Goal: Transaction & Acquisition: Purchase product/service

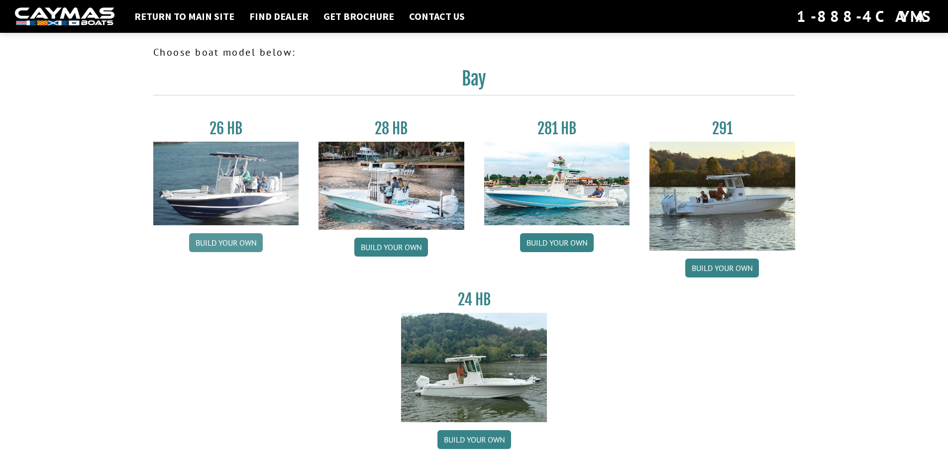
click at [239, 246] on link "Build your own" at bounding box center [226, 242] width 74 height 19
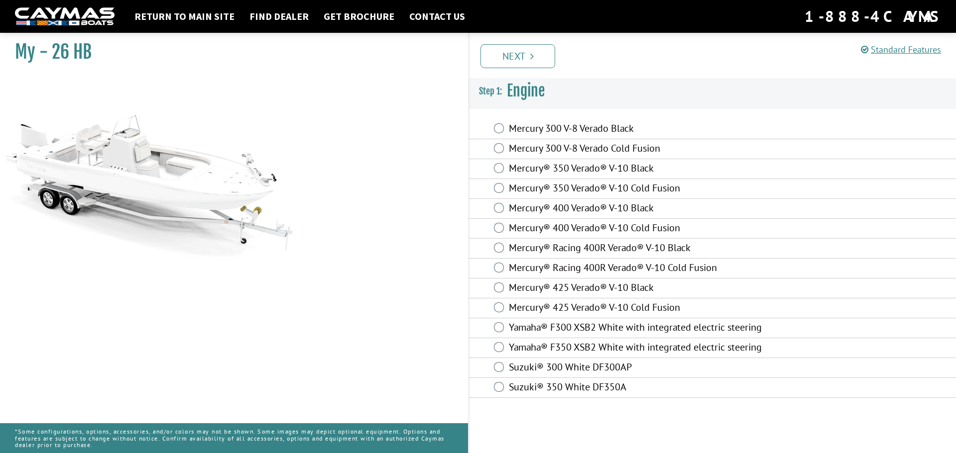
click at [627, 126] on label "Mercury 300 V-8 Verado Black" at bounding box center [643, 129] width 268 height 14
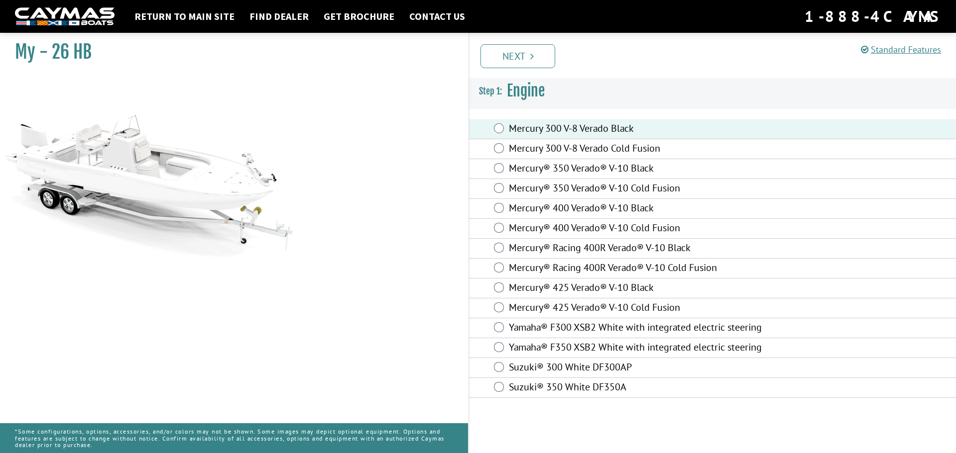
click at [660, 270] on label "Mercury® Racing 400R Verado® V-10 Cold Fusion" at bounding box center [643, 269] width 268 height 14
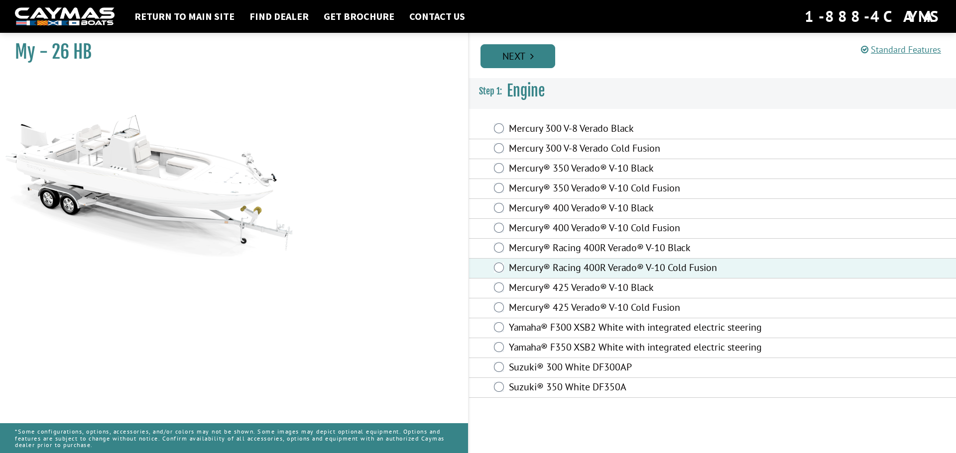
click at [544, 58] on link "Next" at bounding box center [517, 56] width 75 height 24
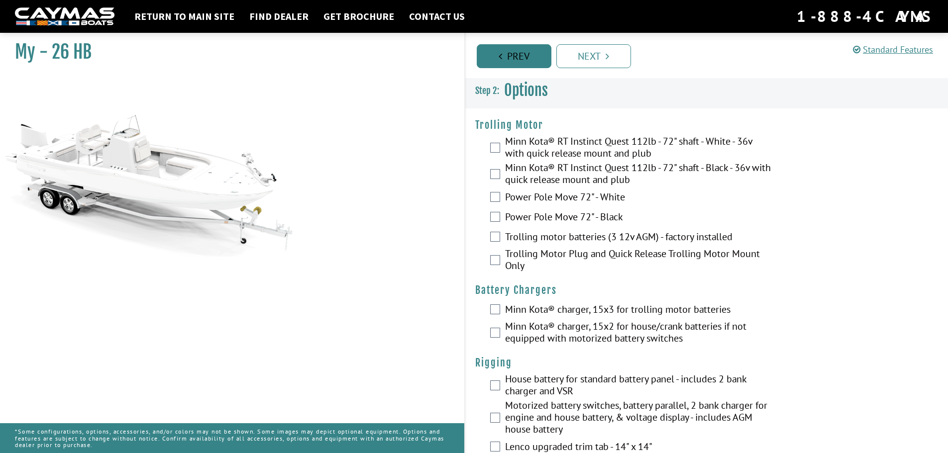
click at [531, 65] on link "Prev" at bounding box center [514, 56] width 75 height 24
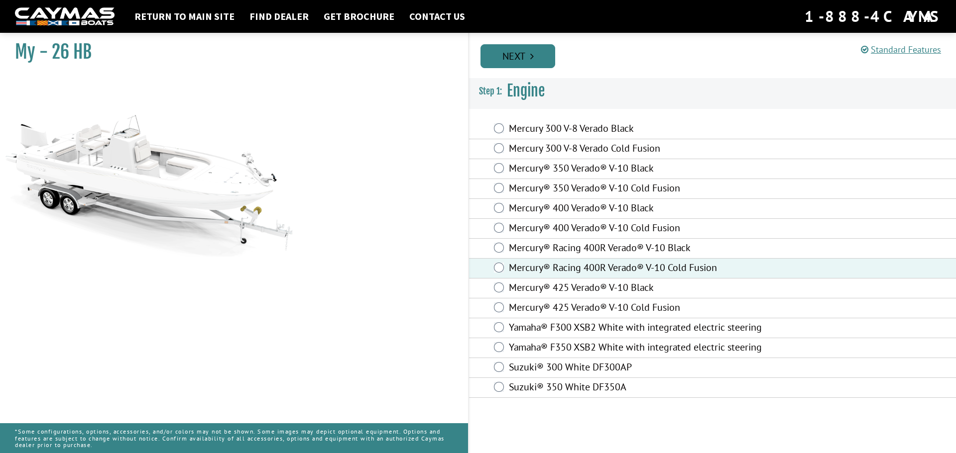
click at [538, 64] on link "Next" at bounding box center [517, 56] width 75 height 24
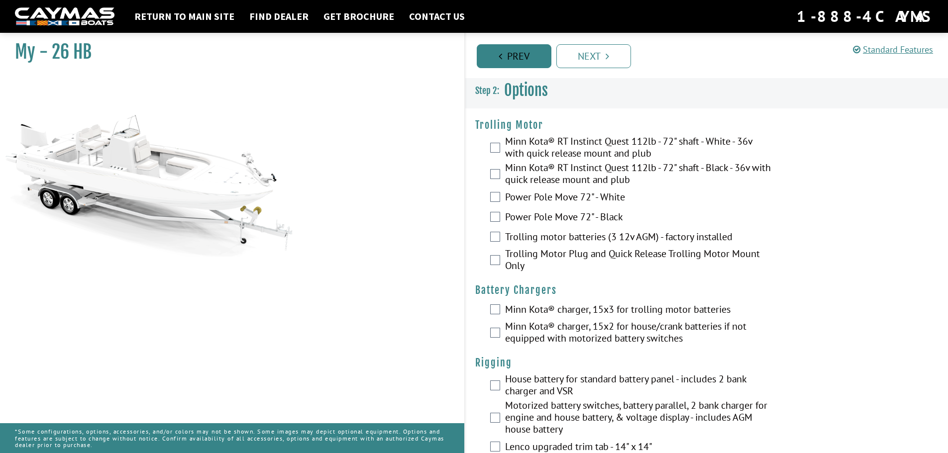
click at [538, 61] on link "Prev" at bounding box center [514, 56] width 75 height 24
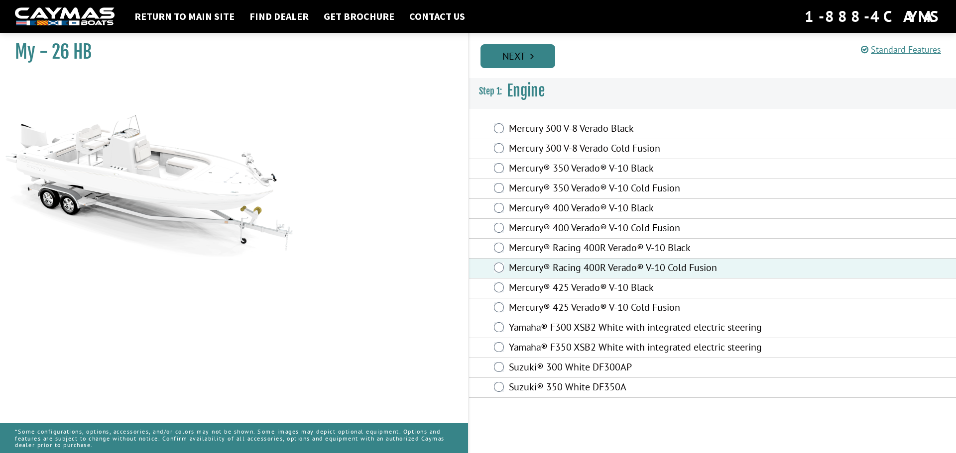
click at [544, 60] on link "Next" at bounding box center [517, 56] width 75 height 24
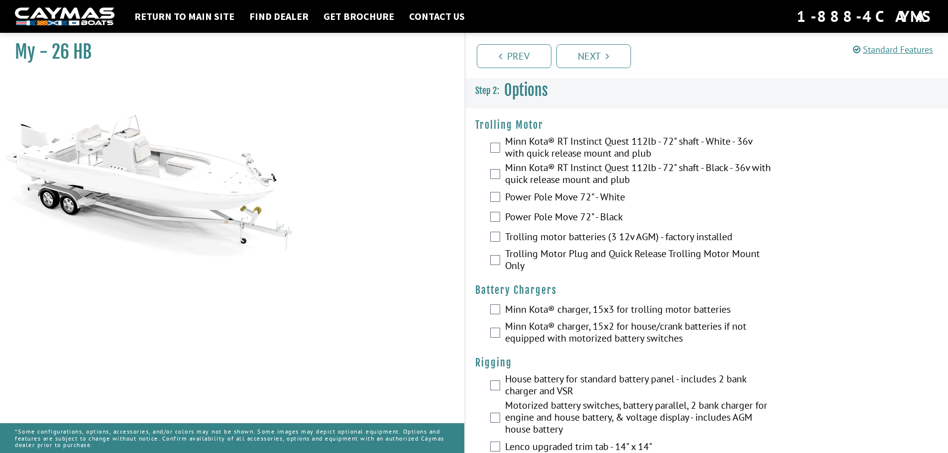
click at [597, 195] on label "Power Pole Move 72" - White" at bounding box center [638, 198] width 266 height 14
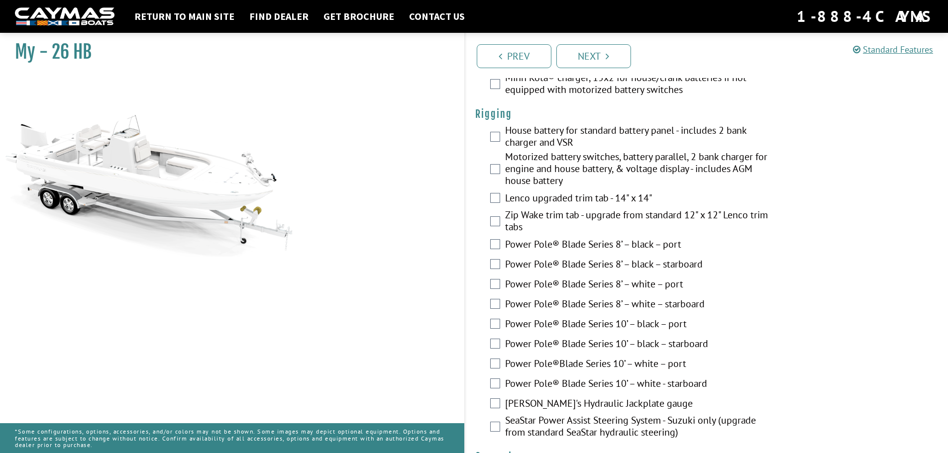
scroll to position [548, 0]
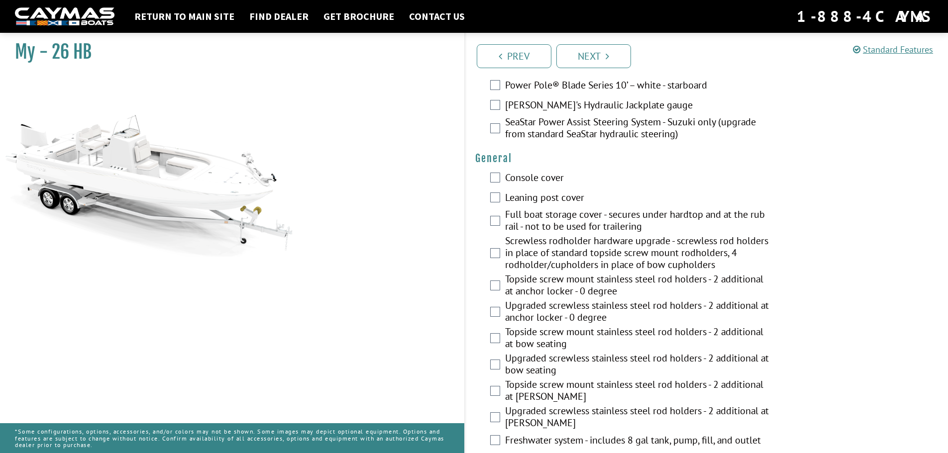
click at [549, 181] on label "Console cover" at bounding box center [638, 179] width 266 height 14
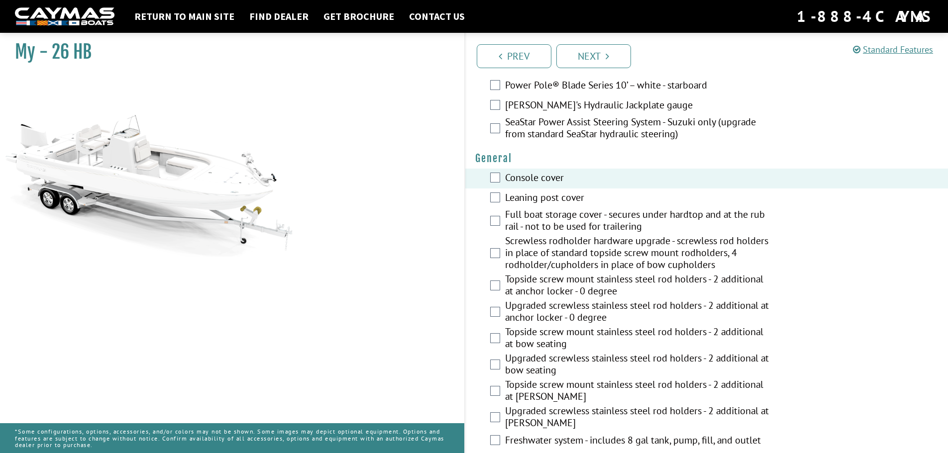
click at [553, 195] on label "Leaning post cover" at bounding box center [638, 199] width 266 height 14
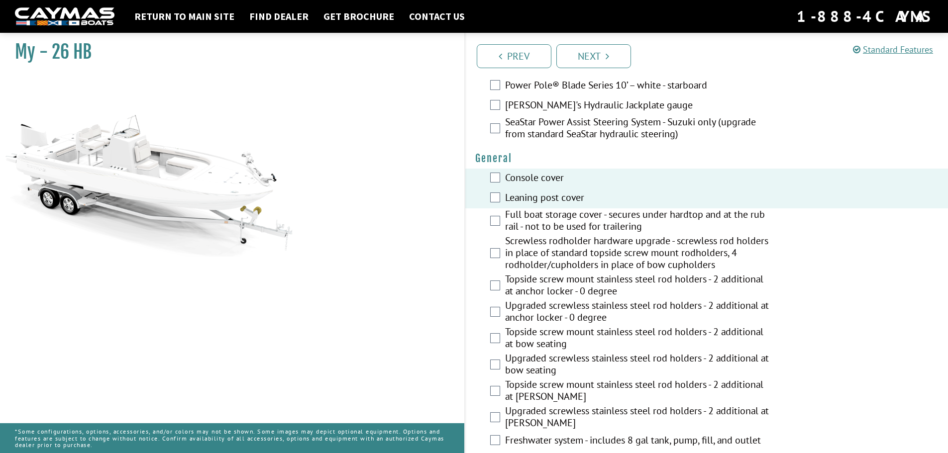
scroll to position [597, 0]
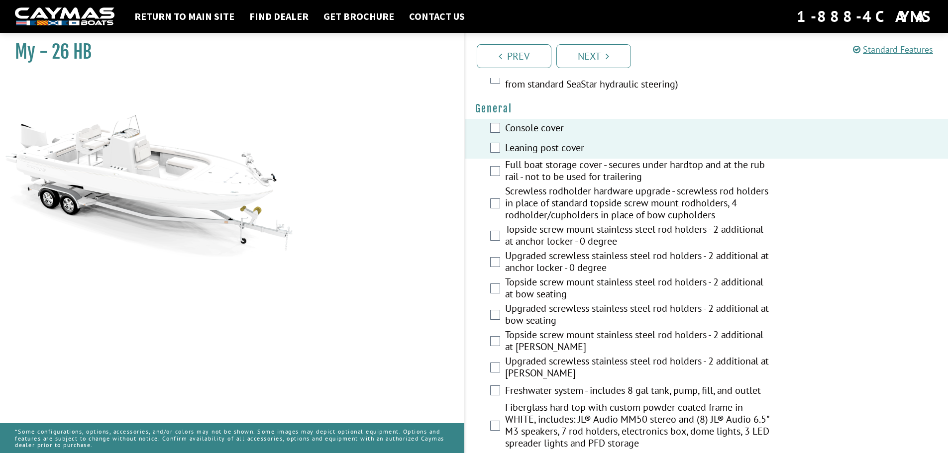
click at [566, 208] on label "Screwless rodholder hardware upgrade - screwless rod holders in place of standa…" at bounding box center [638, 204] width 266 height 38
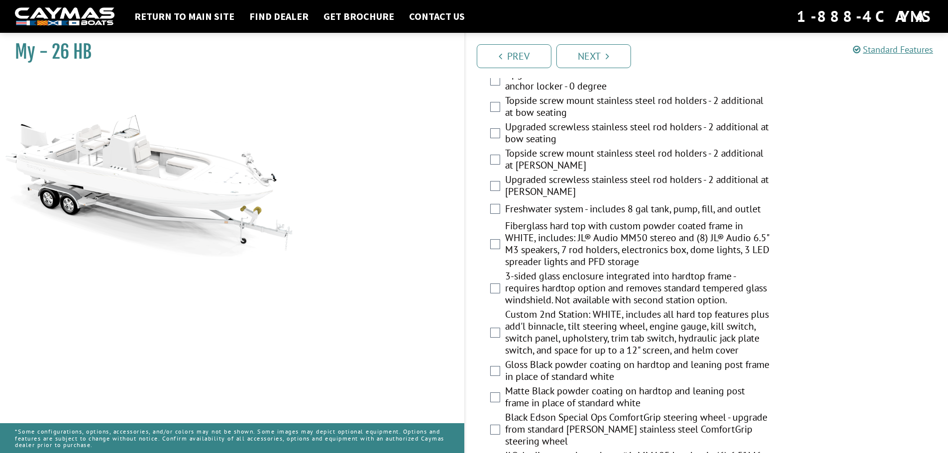
scroll to position [796, 0]
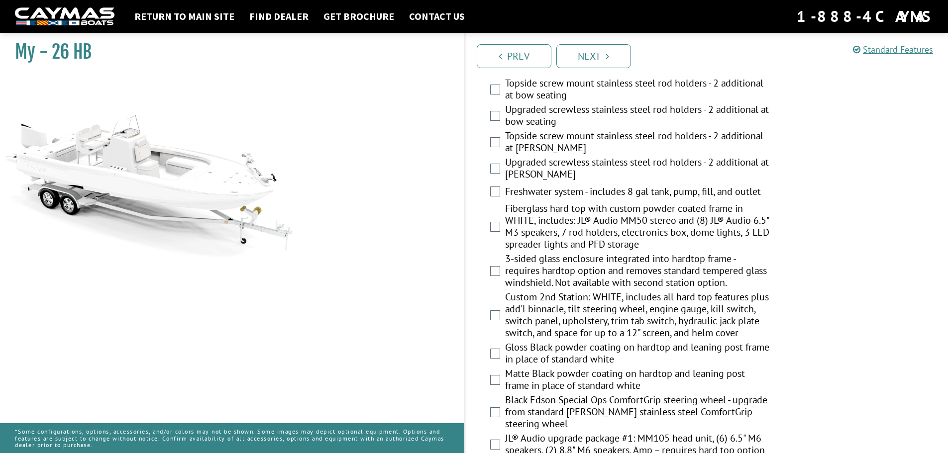
click at [572, 193] on label "Freshwater system - includes 8 gal tank, pump, fill, and outlet" at bounding box center [638, 193] width 266 height 14
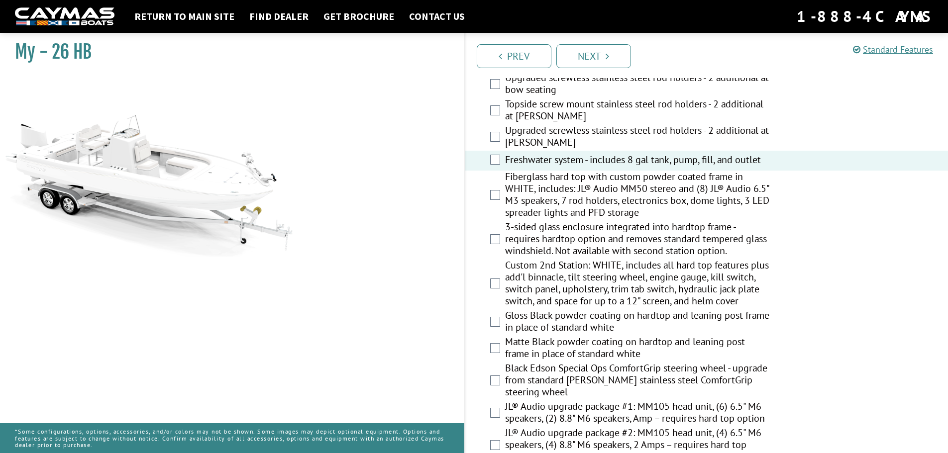
scroll to position [846, 0]
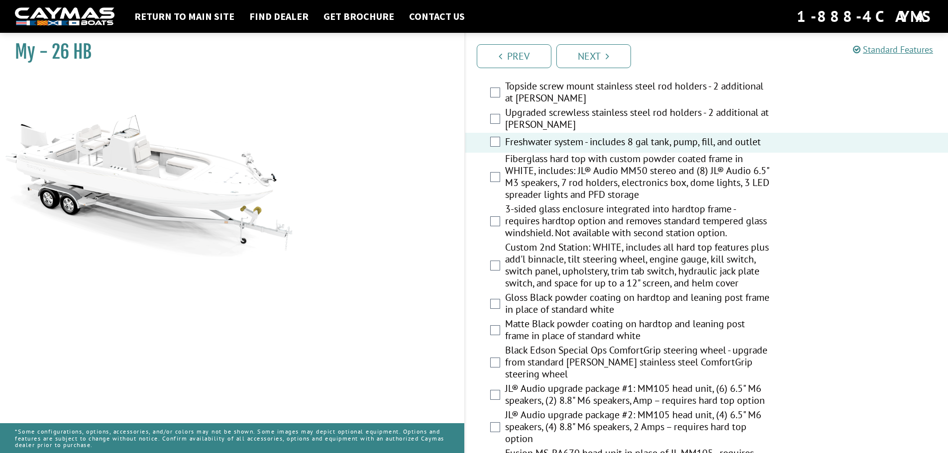
click at [590, 173] on label "Fiberglass hard top with custom powder coated frame in WHITE, includes: JL® Aud…" at bounding box center [638, 178] width 266 height 50
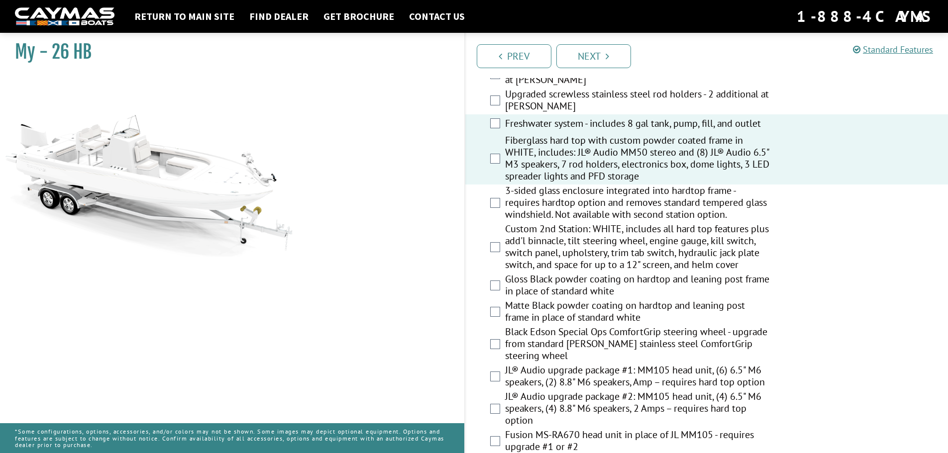
scroll to position [896, 0]
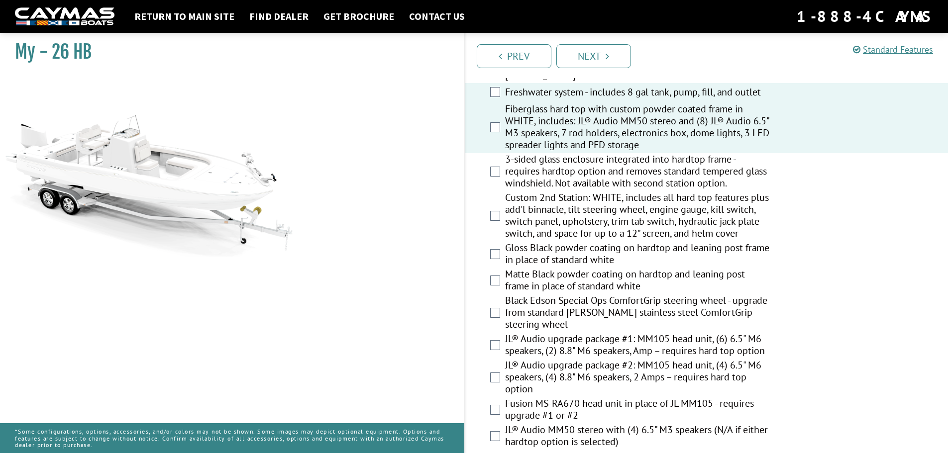
click at [595, 205] on label "Custom 2nd Station: WHITE, includes all hard top features plus add'l binnacle, …" at bounding box center [638, 217] width 266 height 50
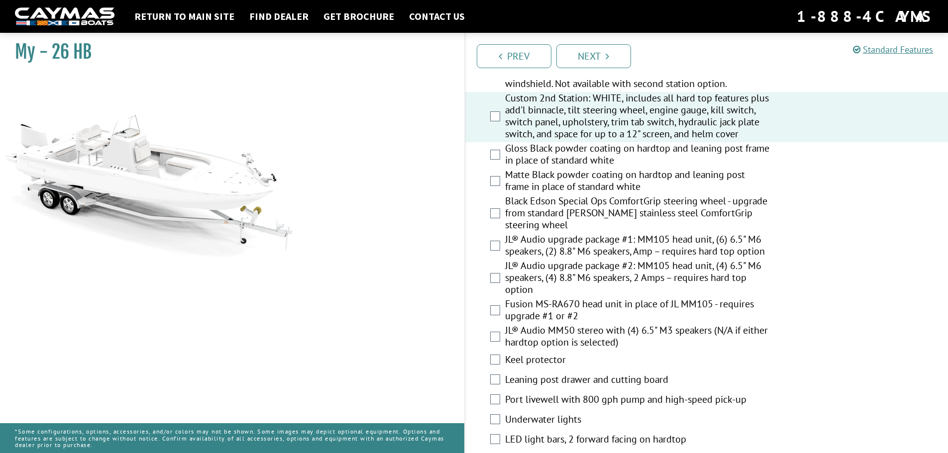
scroll to position [1045, 0]
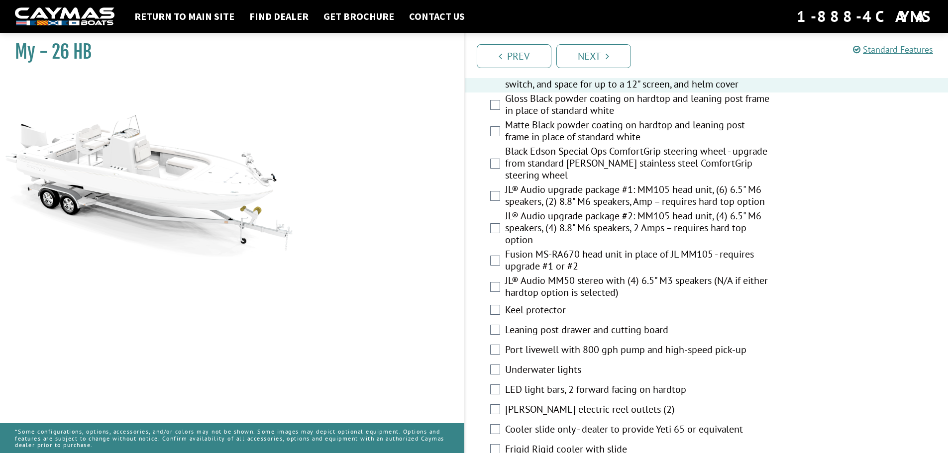
click at [598, 220] on label "JL® Audio upgrade package #2: MM105 head unit, (4) 6.5" M6 speakers, (4) 8.8" M…" at bounding box center [638, 229] width 266 height 38
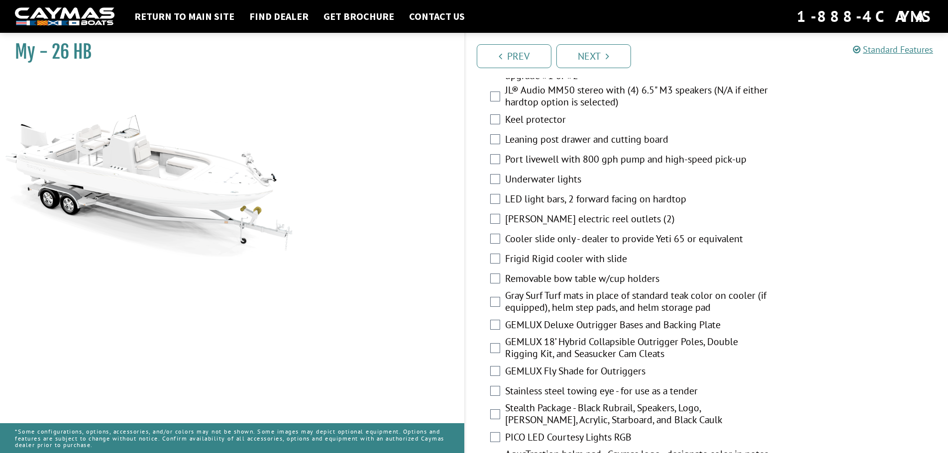
scroll to position [1244, 0]
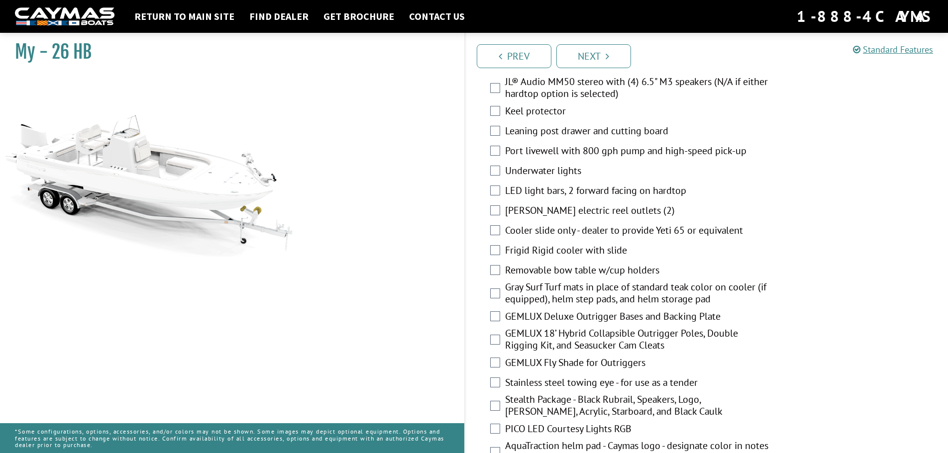
click at [558, 113] on label "Keel protector" at bounding box center [638, 112] width 266 height 14
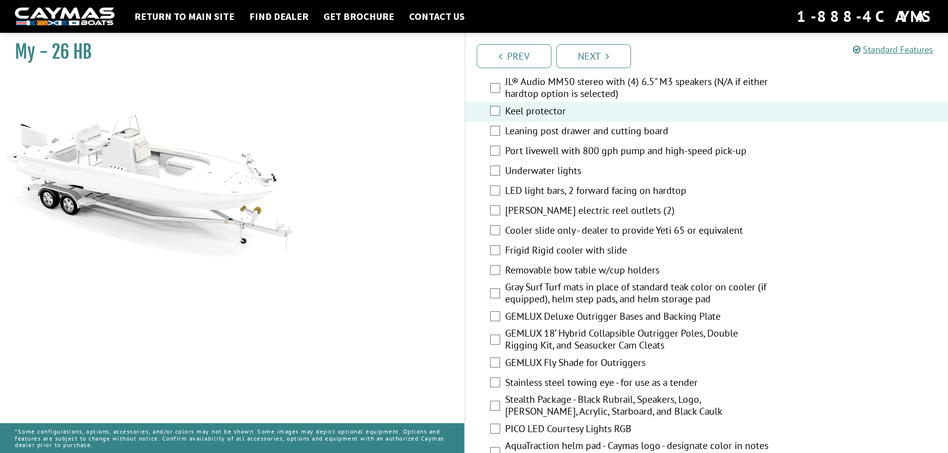
click at [568, 135] on label "Leaning post drawer and cutting board" at bounding box center [638, 132] width 266 height 14
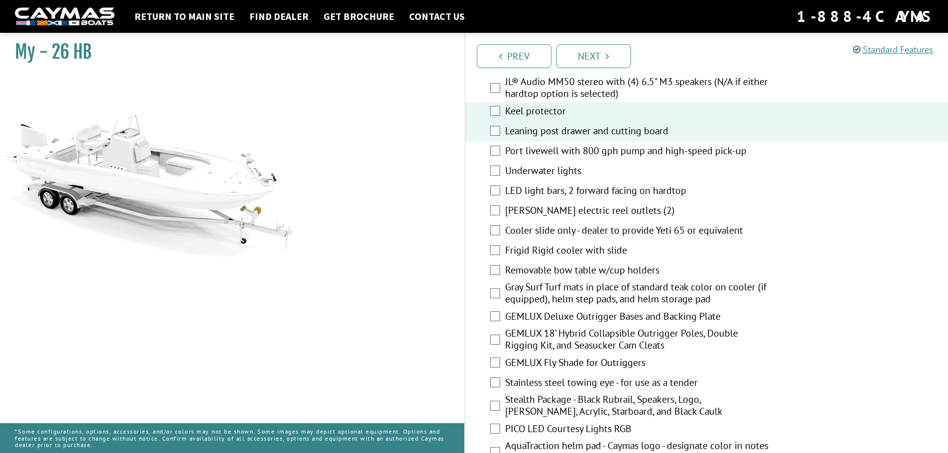
click at [569, 174] on label "Underwater lights" at bounding box center [638, 172] width 266 height 14
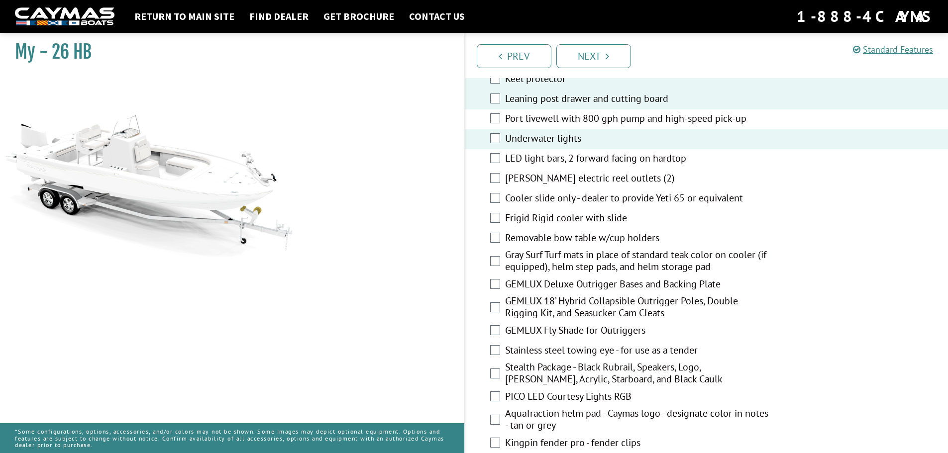
scroll to position [1294, 0]
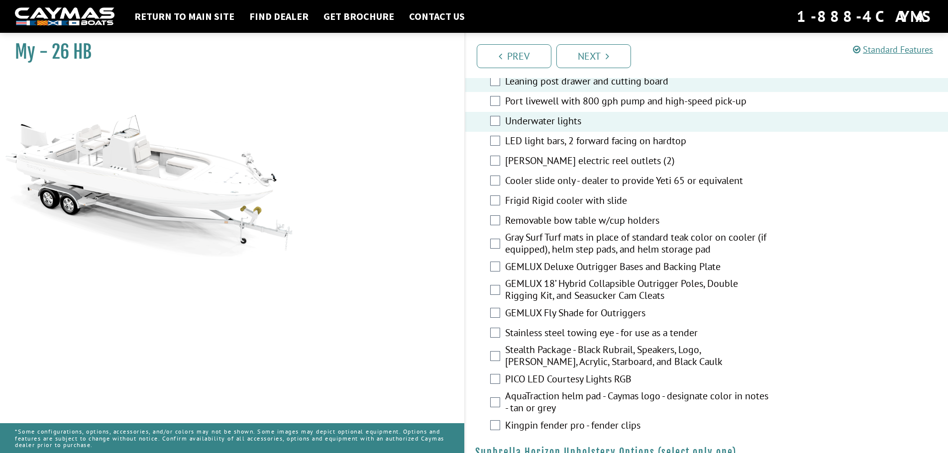
click at [588, 182] on label "Cooler slide only - dealer to provide Yeti 65 or equivalent" at bounding box center [638, 182] width 266 height 14
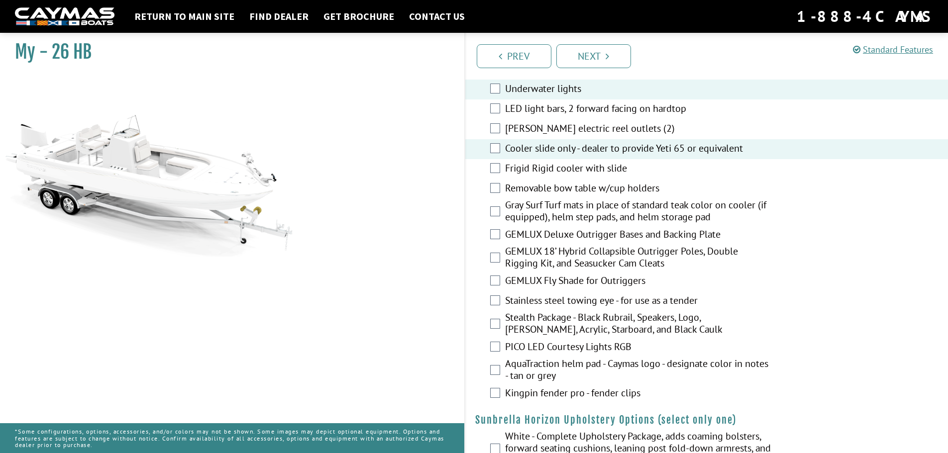
scroll to position [1344, 0]
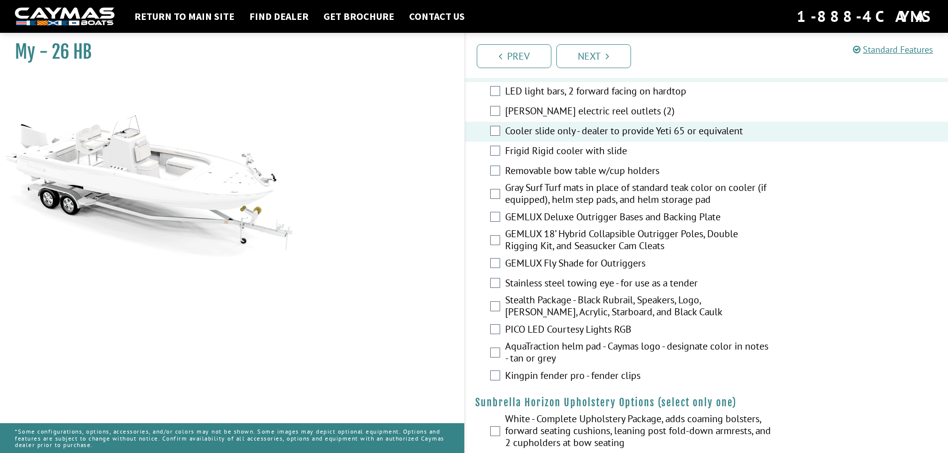
click at [625, 165] on label "Removable bow table w/cup holders" at bounding box center [638, 172] width 266 height 14
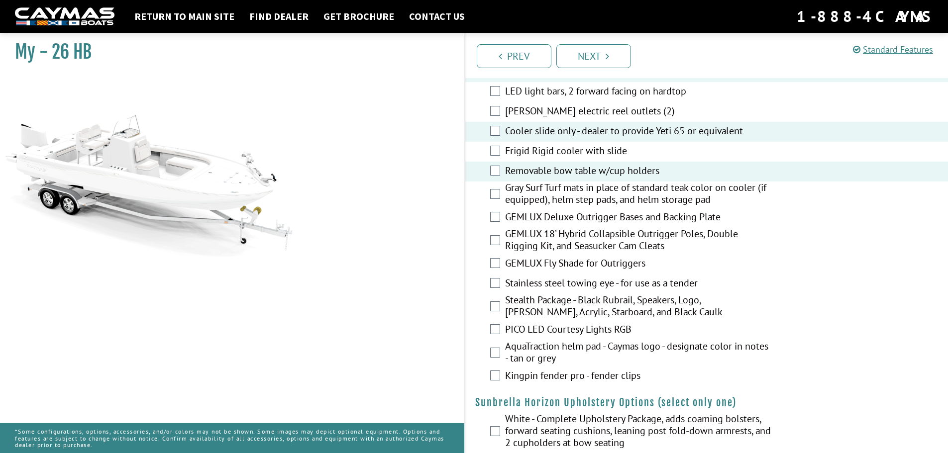
click at [631, 193] on label "Gray Surf Turf mats in place of standard teak color on cooler (if equipped), he…" at bounding box center [638, 195] width 266 height 26
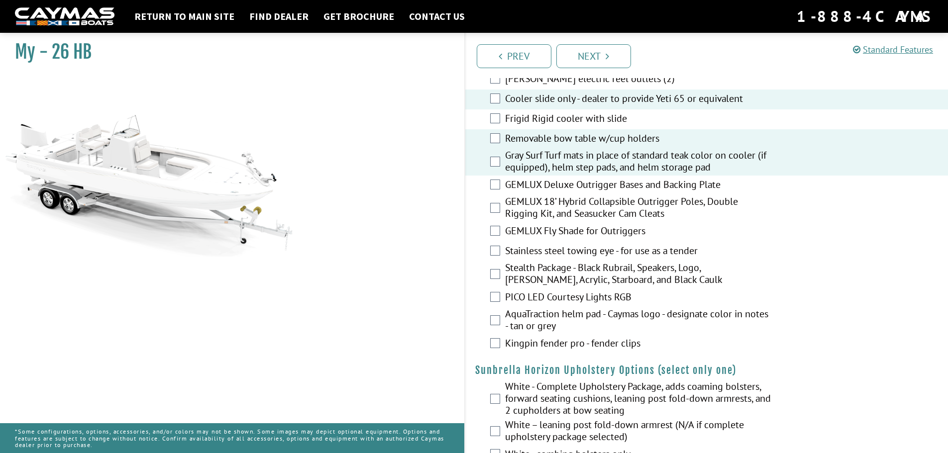
scroll to position [1394, 0]
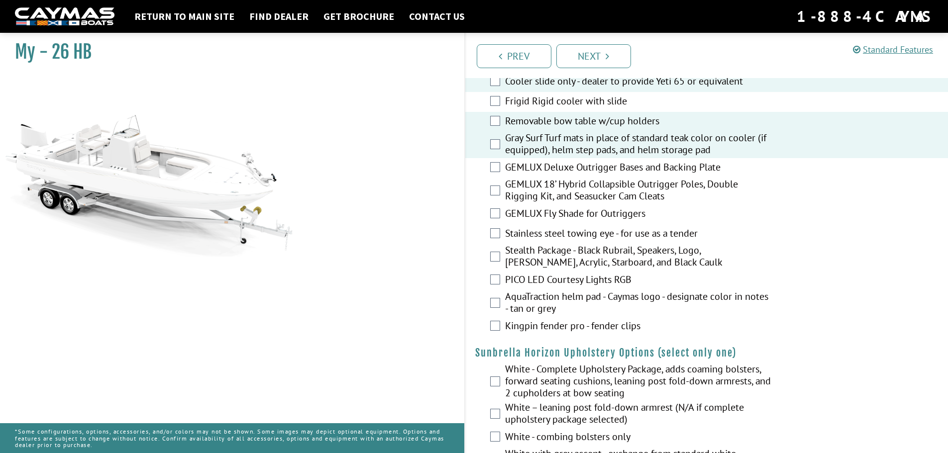
click at [662, 232] on label "Stainless steel towing eye - for use as a tender" at bounding box center [638, 234] width 266 height 14
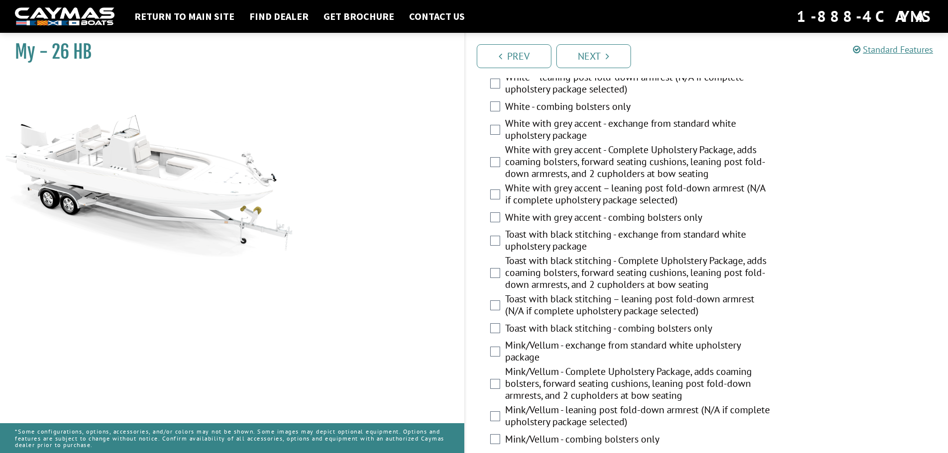
scroll to position [1742, 0]
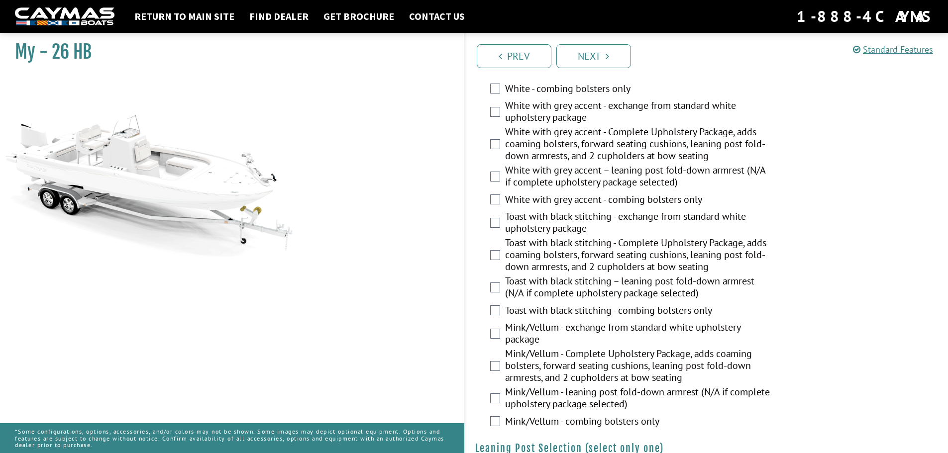
click at [568, 260] on label "Toast with black stitching - Complete Upholstery Package, adds coaming bolsters…" at bounding box center [638, 256] width 266 height 38
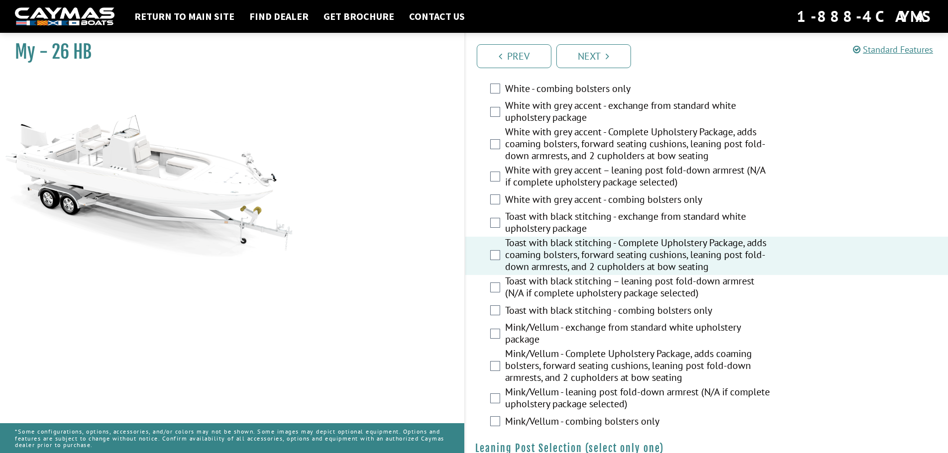
click at [570, 290] on label "Toast with black stitching – leaning post fold-down armrest (N/A if complete up…" at bounding box center [638, 288] width 266 height 26
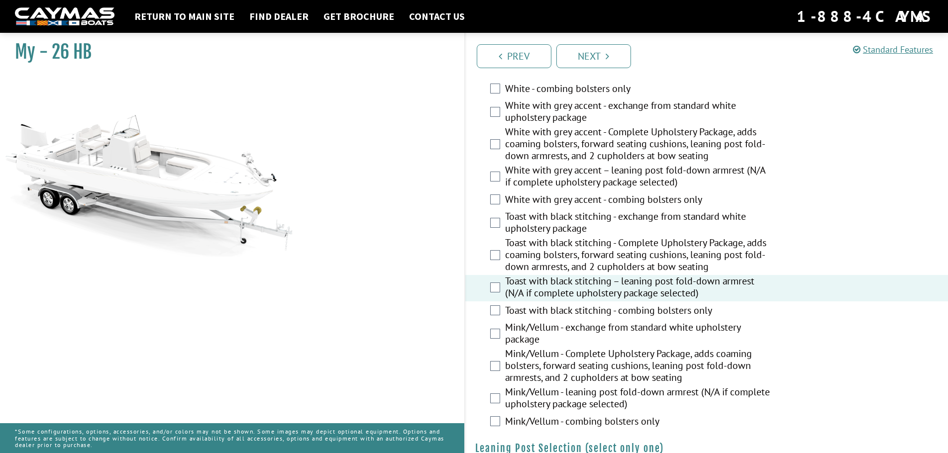
click at [570, 309] on label "Toast with black stitching - combing bolsters only" at bounding box center [638, 312] width 266 height 14
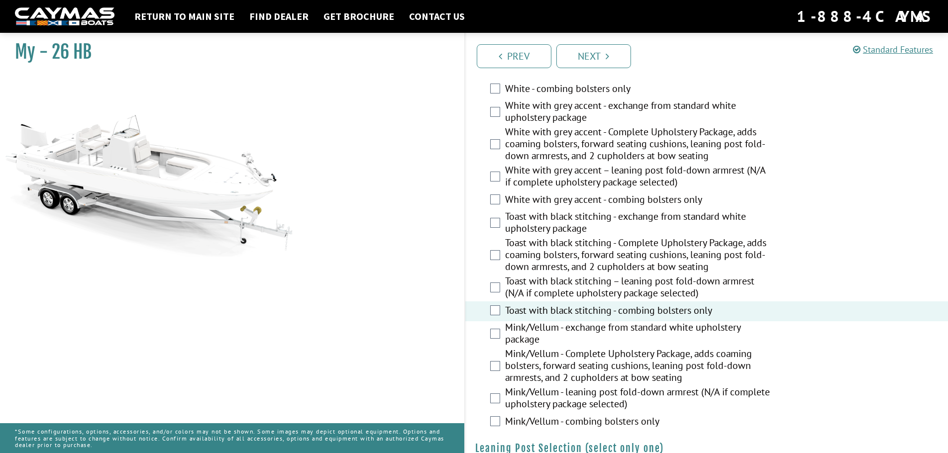
click at [577, 264] on label "Toast with black stitching - Complete Upholstery Package, adds coaming bolsters…" at bounding box center [638, 256] width 266 height 38
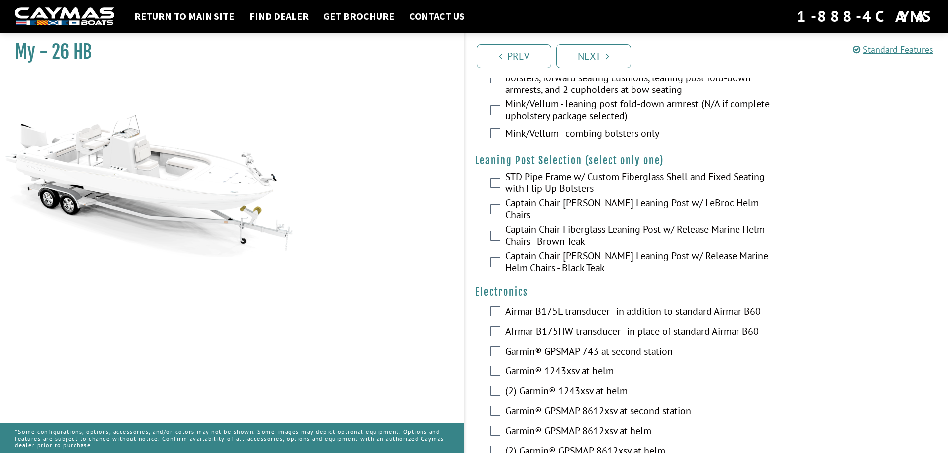
scroll to position [2041, 0]
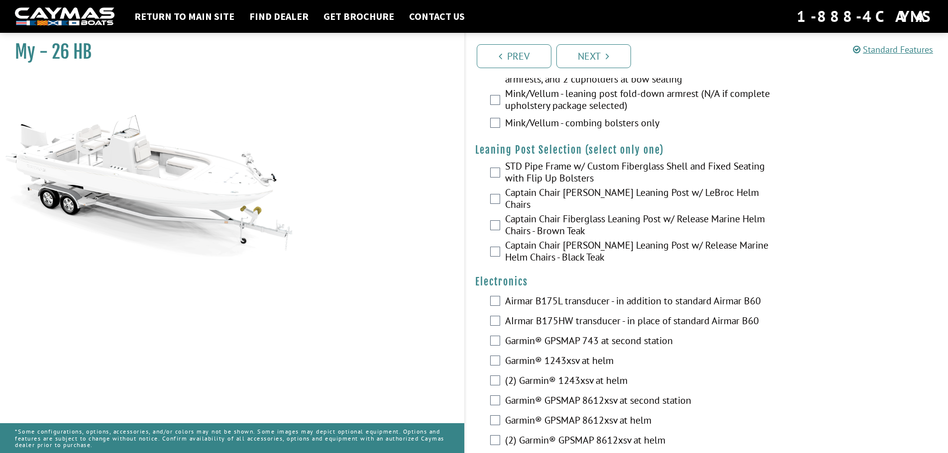
click at [607, 170] on label "STD Pipe Frame w/ Custom Fiberglass Shell and Fixed Seating with Flip Up Bolste…" at bounding box center [638, 173] width 266 height 26
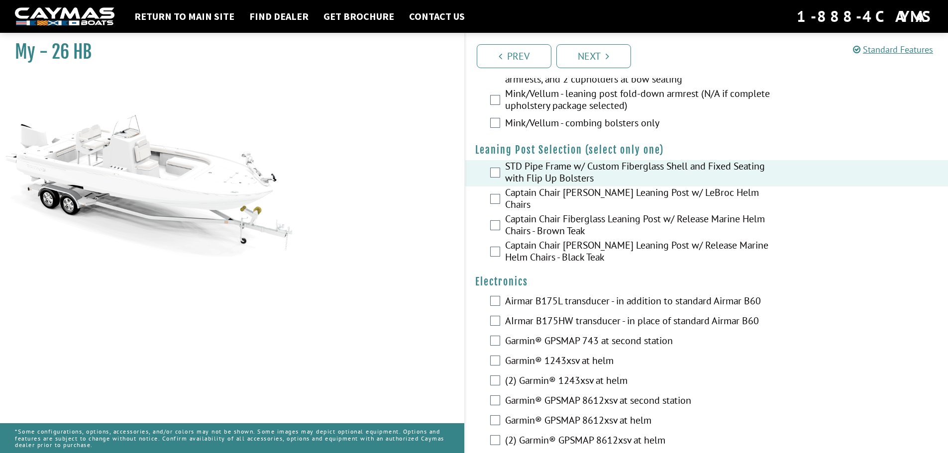
click at [596, 217] on label "Captain Chair Fiberglass Leaning Post w/ Release Marine Helm Chairs - Brown Teak" at bounding box center [638, 226] width 266 height 26
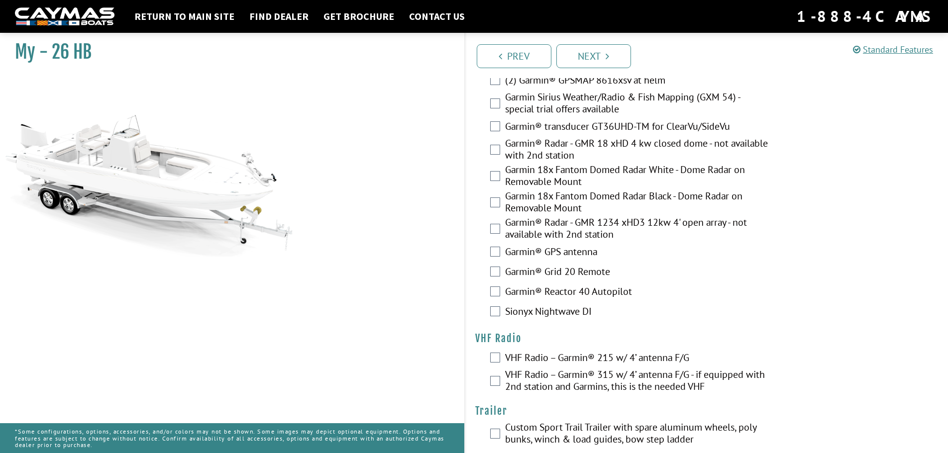
scroll to position [2448, 0]
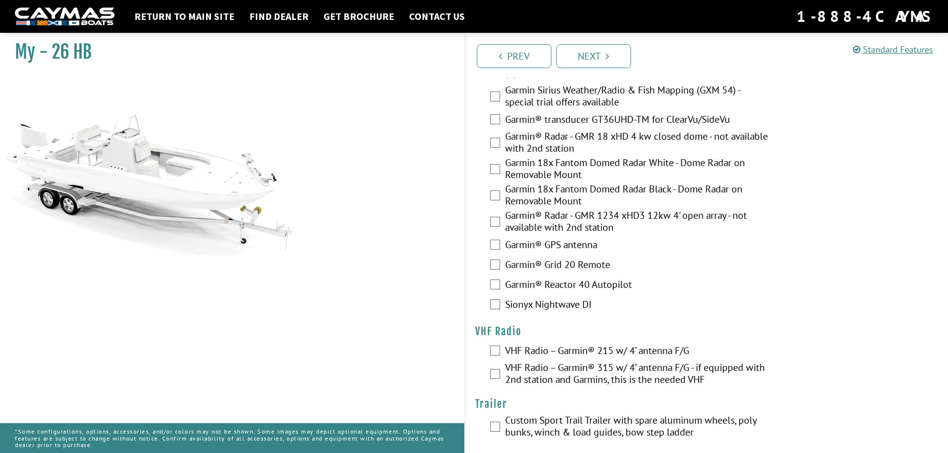
click at [598, 416] on label "Custom Sport Trail Trailer with spare aluminum wheels, poly bunks, winch & load…" at bounding box center [638, 428] width 266 height 26
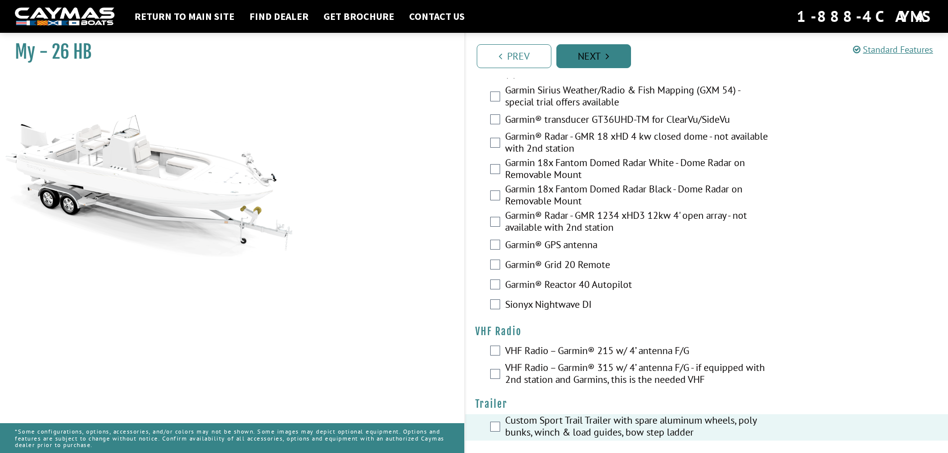
click at [590, 59] on link "Next" at bounding box center [593, 56] width 75 height 24
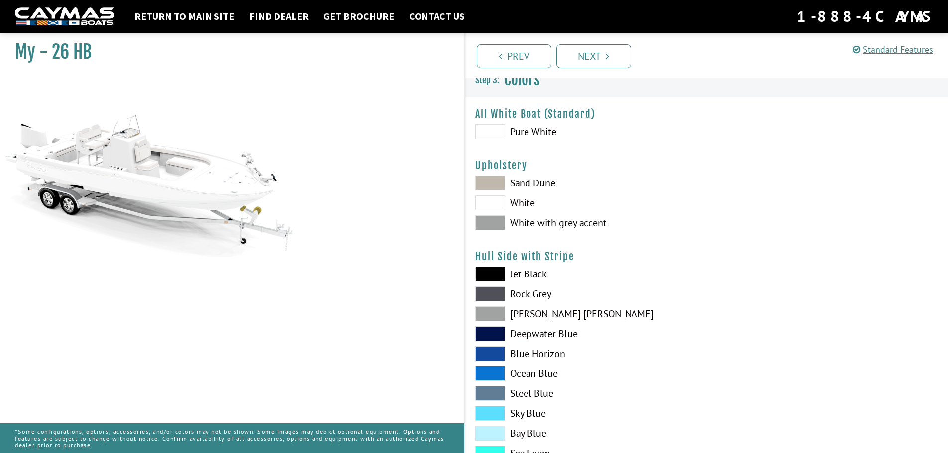
scroll to position [0, 0]
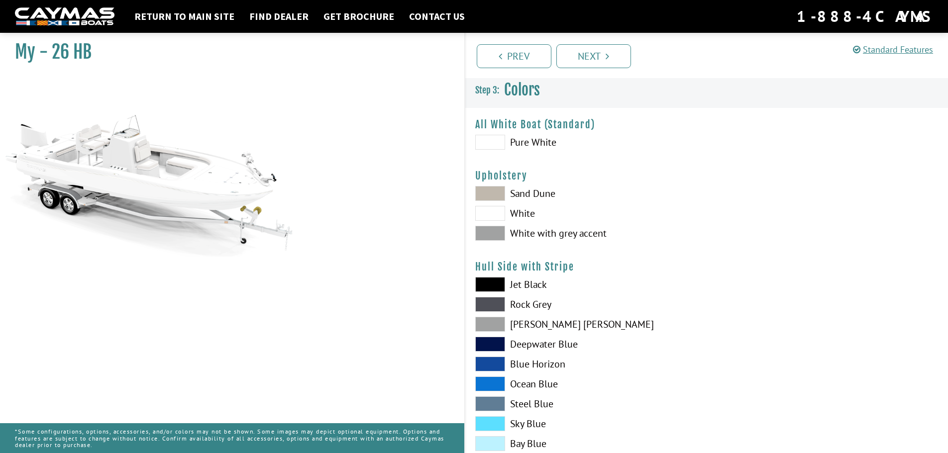
click at [543, 195] on label "Sand Dune" at bounding box center [585, 193] width 221 height 15
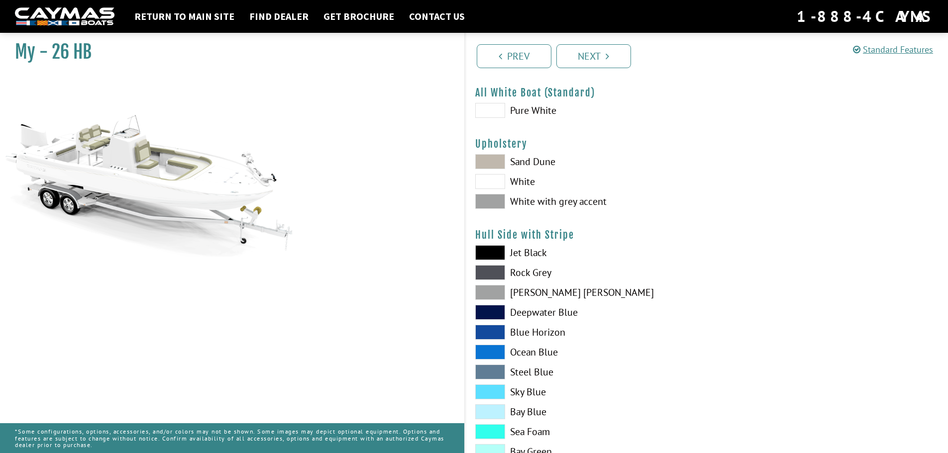
scroll to position [100, 0]
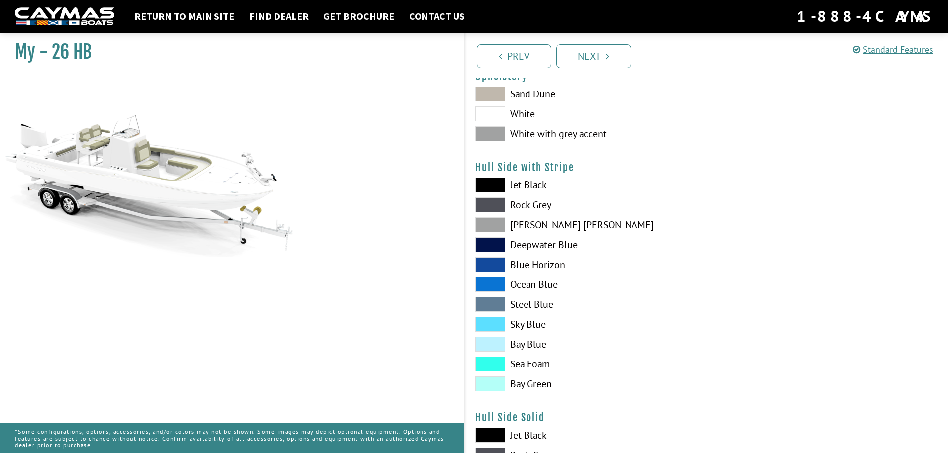
click at [548, 385] on label "Bay Green" at bounding box center [585, 384] width 221 height 15
click at [515, 286] on label "Ocean Blue" at bounding box center [585, 284] width 221 height 15
click at [516, 286] on label "Ocean Blue" at bounding box center [585, 284] width 221 height 15
click at [536, 385] on label "Bay Green" at bounding box center [585, 384] width 221 height 15
click at [550, 385] on label "Bay Green" at bounding box center [585, 384] width 221 height 15
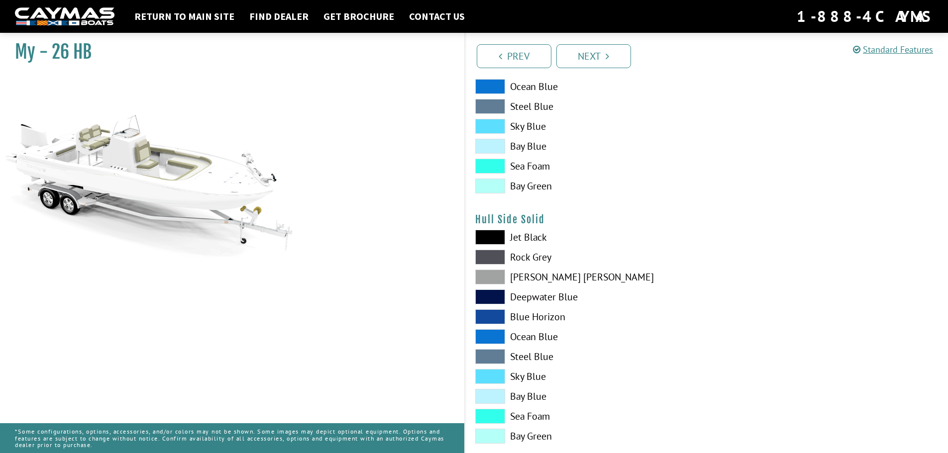
scroll to position [299, 0]
click at [527, 277] on label "Dove Gray" at bounding box center [585, 276] width 221 height 15
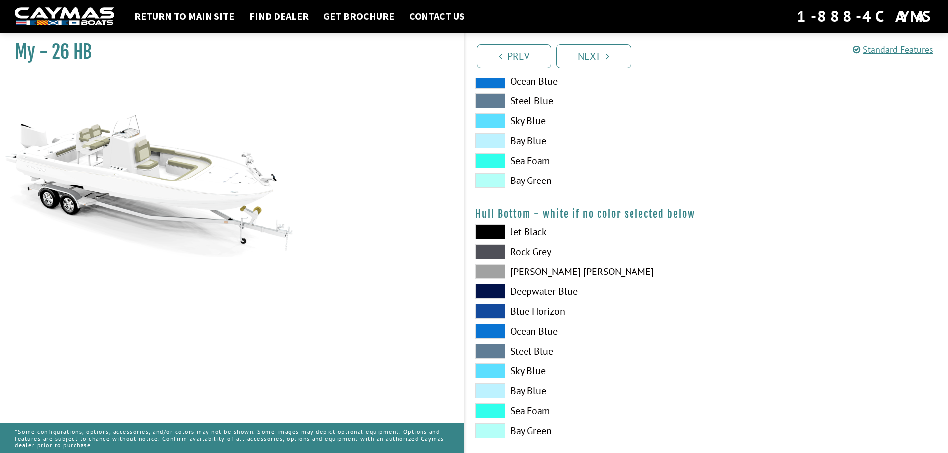
scroll to position [597, 0]
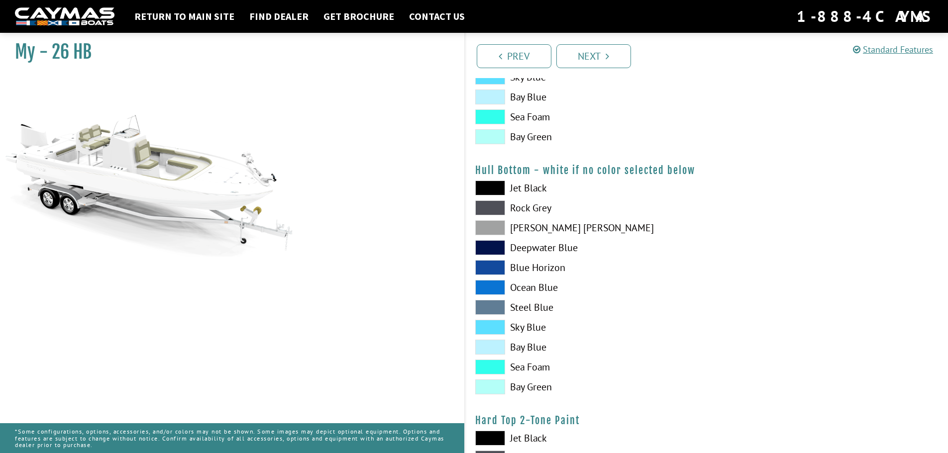
click at [538, 389] on label "Bay Green" at bounding box center [585, 387] width 221 height 15
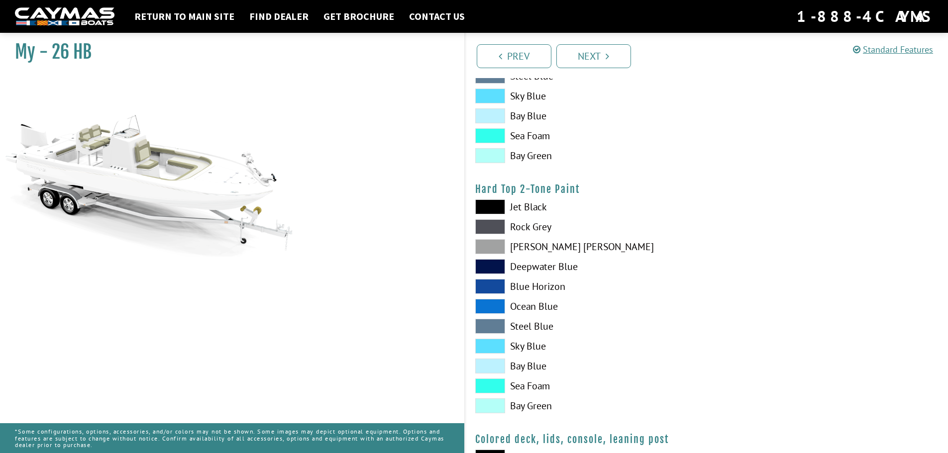
scroll to position [846, 0]
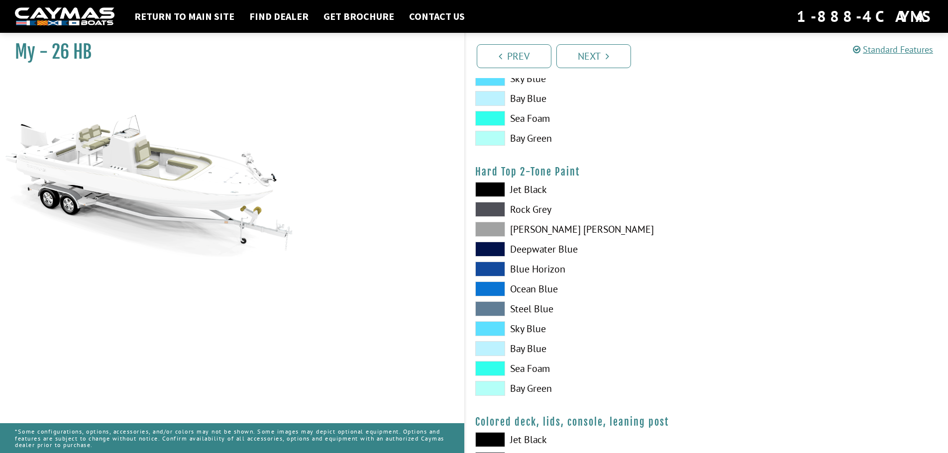
click at [545, 389] on label "Bay Green" at bounding box center [585, 388] width 221 height 15
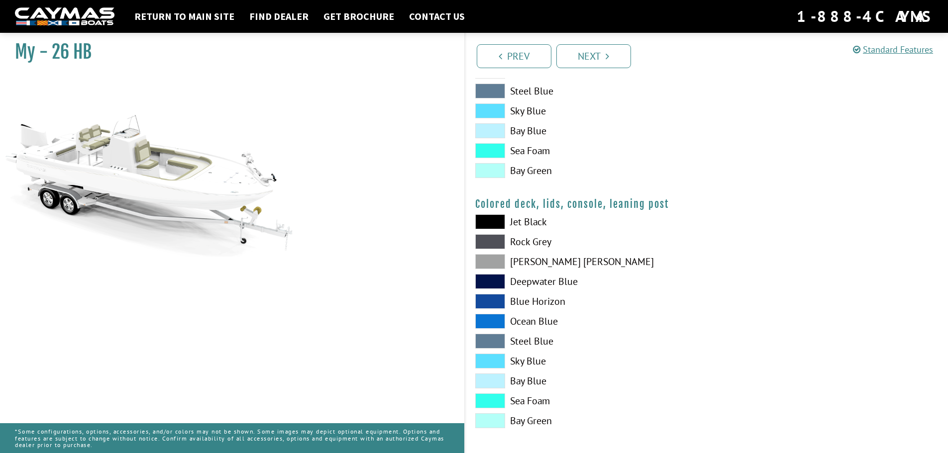
scroll to position [1069, 0]
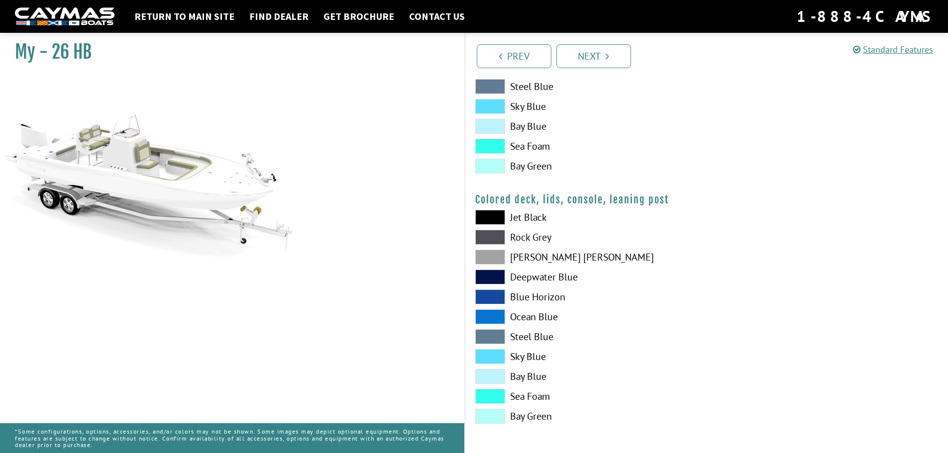
click at [548, 237] on label "Rock Grey" at bounding box center [585, 237] width 221 height 15
click at [544, 254] on label "Dove Gray" at bounding box center [585, 257] width 221 height 15
click at [596, 57] on link "Next" at bounding box center [593, 56] width 75 height 24
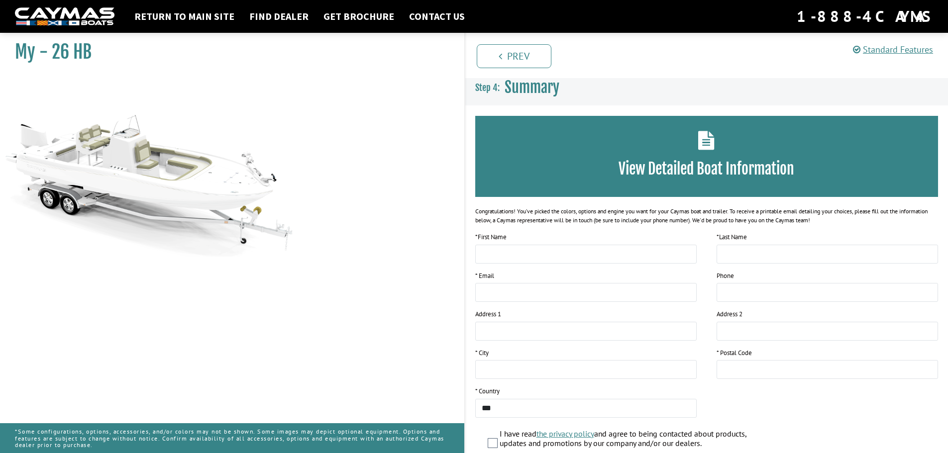
scroll to position [0, 0]
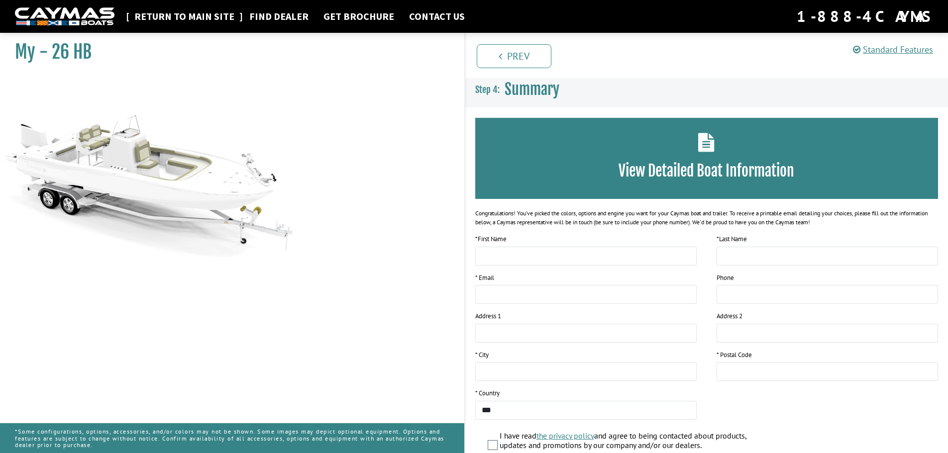
click at [196, 14] on link "Return to main site" at bounding box center [184, 16] width 110 height 13
